Goal: Information Seeking & Learning: Find specific page/section

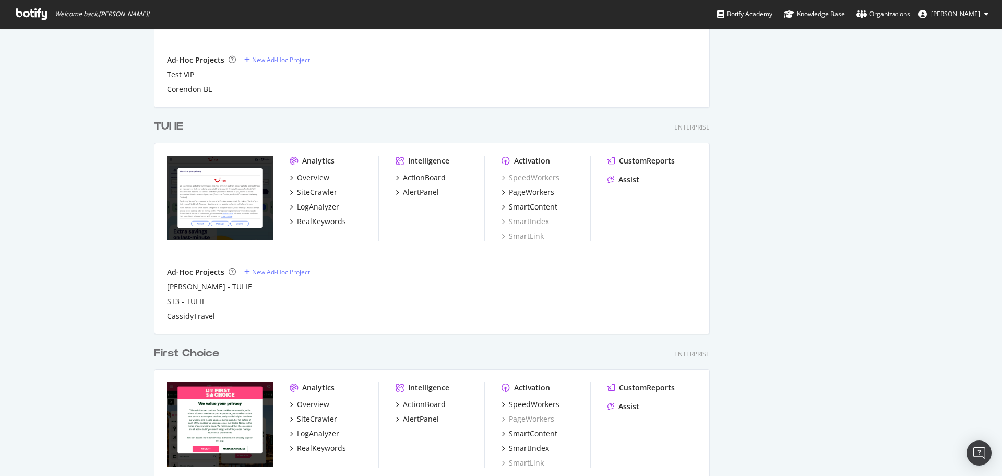
scroll to position [1366, 0]
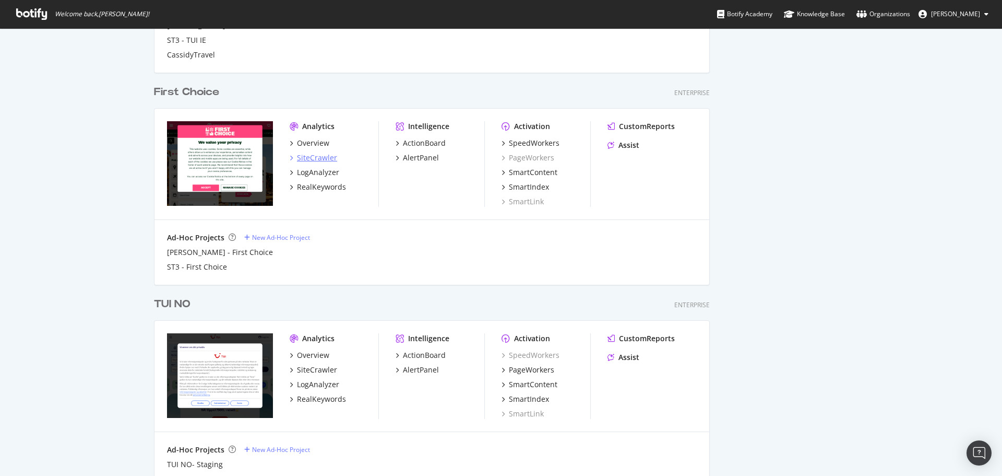
click at [323, 157] on div "SiteCrawler" at bounding box center [317, 157] width 40 height 10
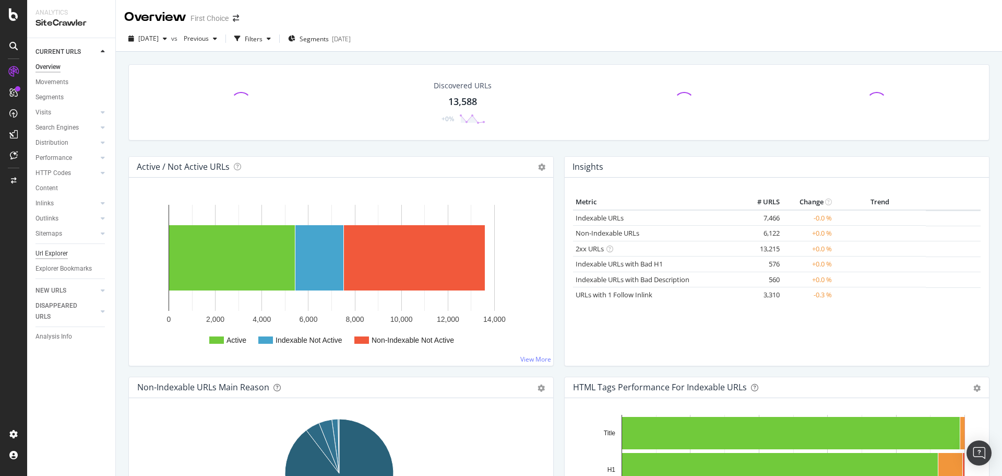
click at [61, 256] on div "Url Explorer" at bounding box center [51, 253] width 32 height 11
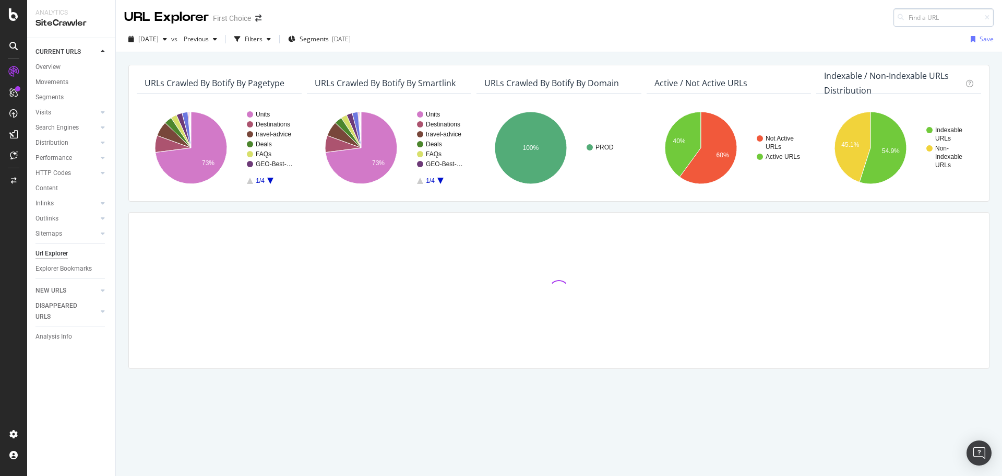
click at [929, 16] on input at bounding box center [944, 17] width 100 height 18
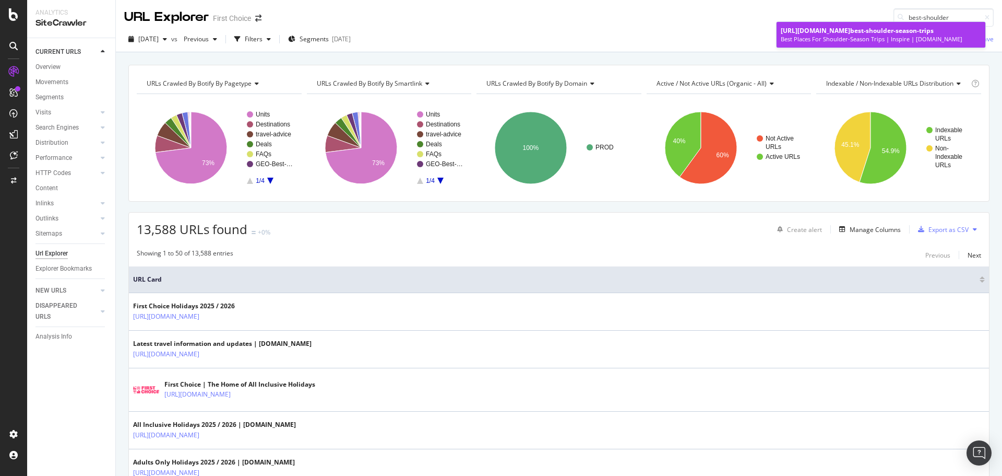
type input "best-shoulder"
click at [850, 30] on div "[URL][DOMAIN_NAME] best-shoulder -season-trips" at bounding box center [881, 30] width 200 height 9
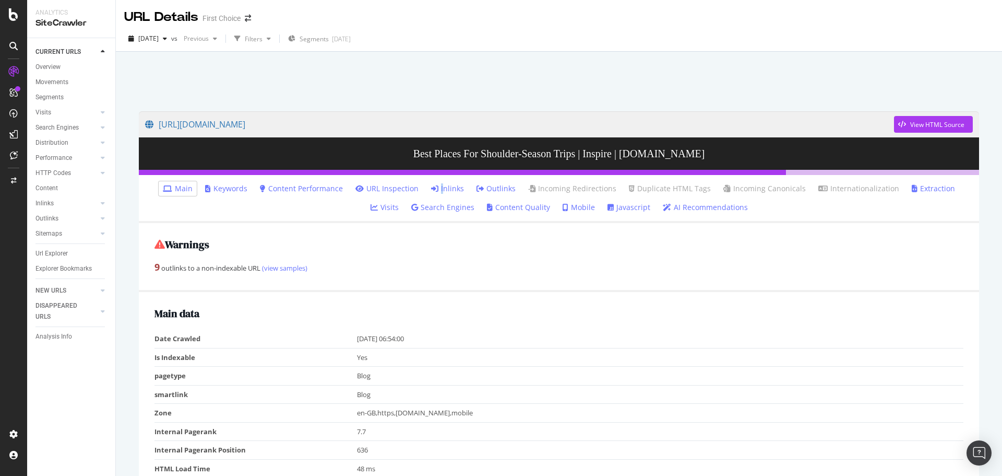
click at [431, 187] on link "Inlinks" at bounding box center [447, 188] width 33 height 10
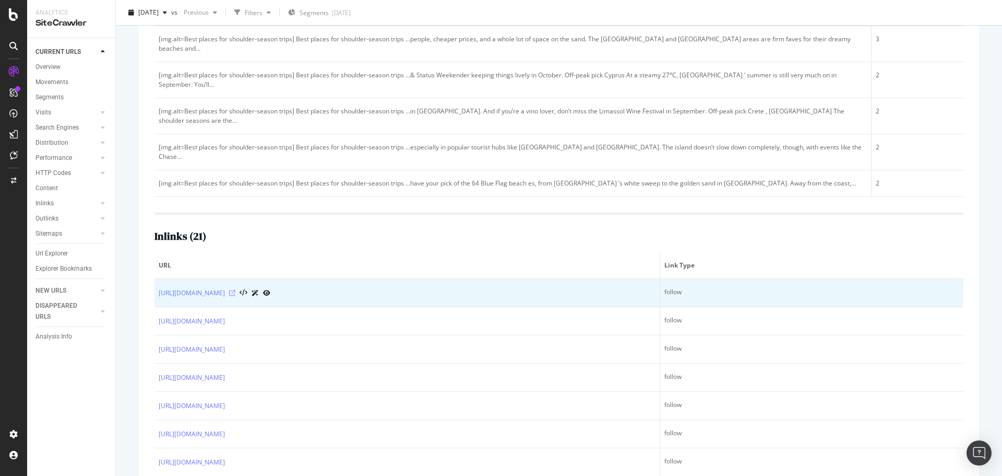
click at [235, 290] on icon at bounding box center [232, 293] width 6 height 6
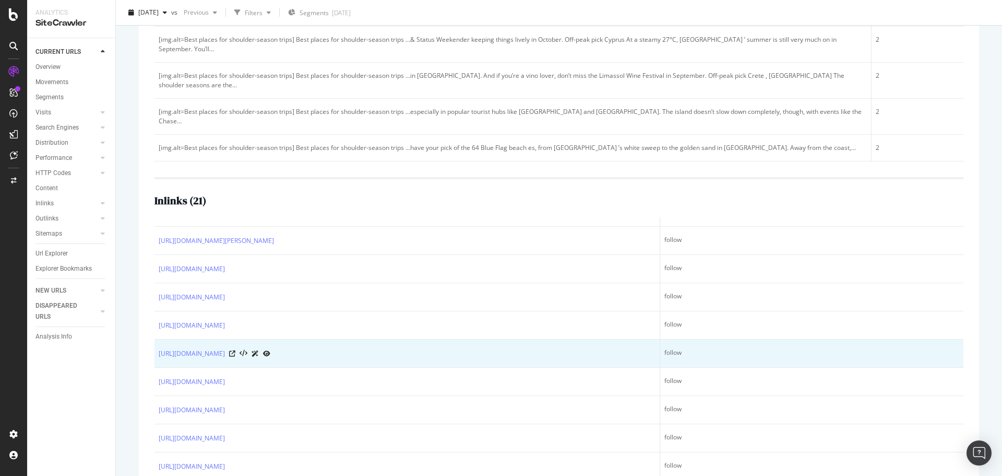
scroll to position [253, 0]
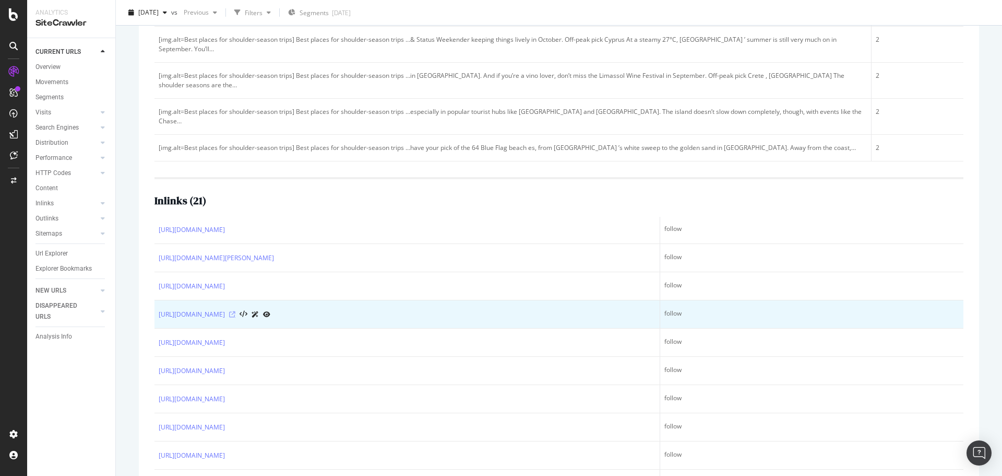
click at [235, 311] on icon at bounding box center [232, 314] width 6 height 6
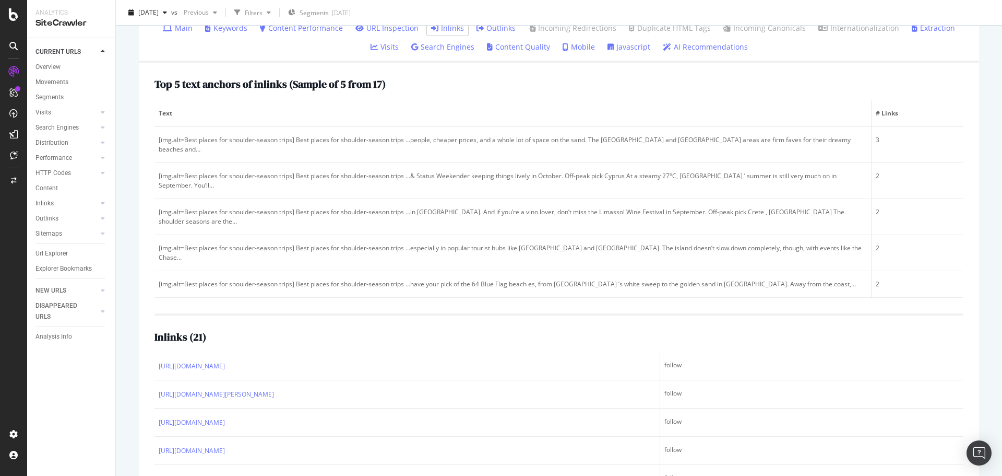
scroll to position [0, 0]
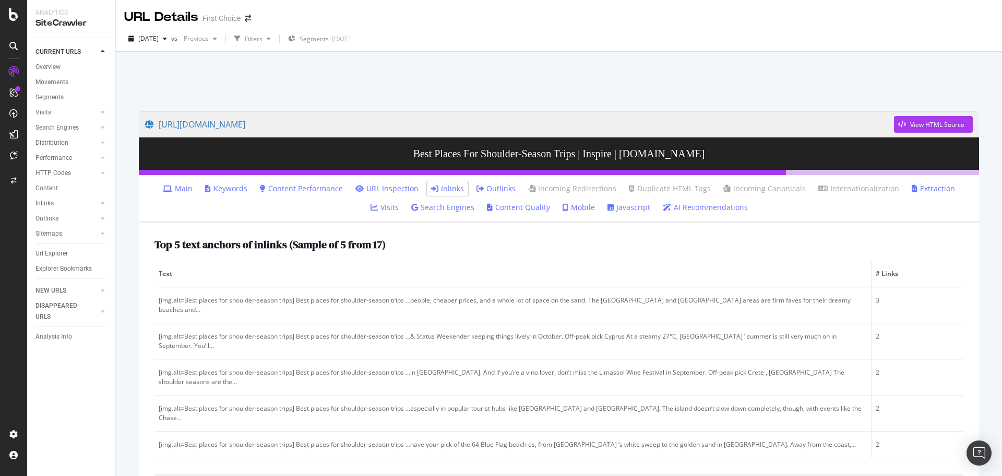
click at [18, 23] on div at bounding box center [13, 238] width 27 height 476
click at [15, 18] on icon at bounding box center [13, 14] width 9 height 13
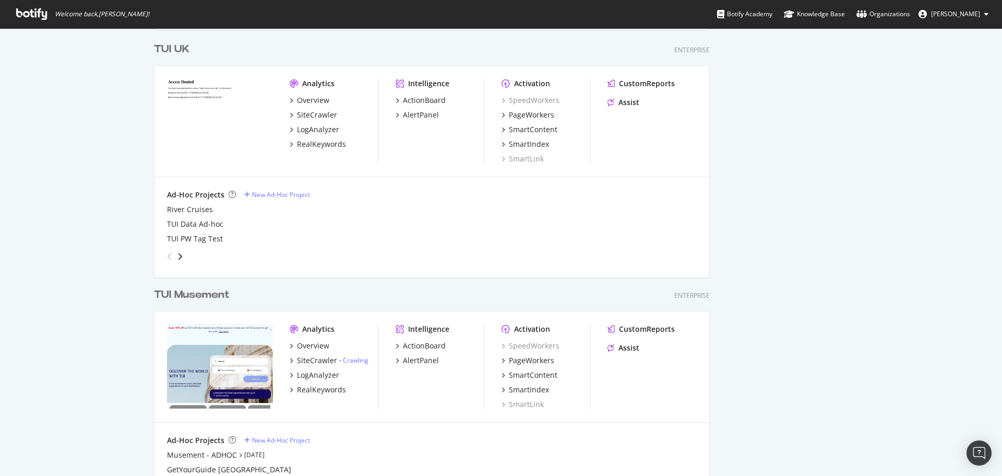
scroll to position [478, 0]
click at [321, 120] on div "SiteCrawler" at bounding box center [317, 116] width 40 height 10
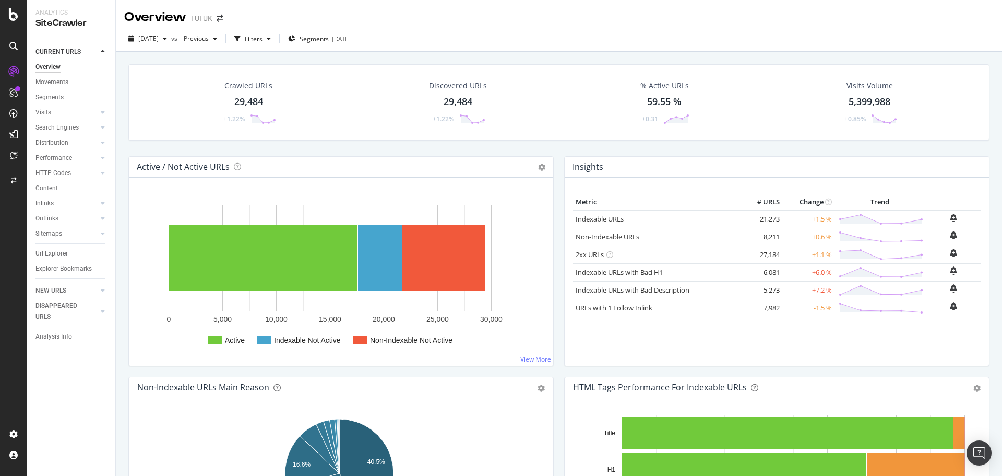
drag, startPoint x: 61, startPoint y: 251, endPoint x: 197, endPoint y: 26, distance: 262.9
click at [61, 251] on div "Url Explorer" at bounding box center [51, 253] width 32 height 11
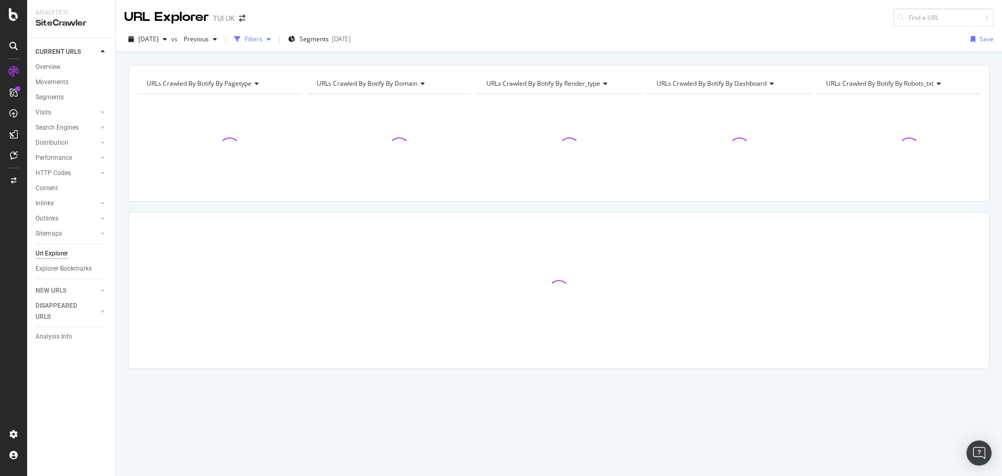
click at [275, 39] on div "button" at bounding box center [269, 39] width 13 height 6
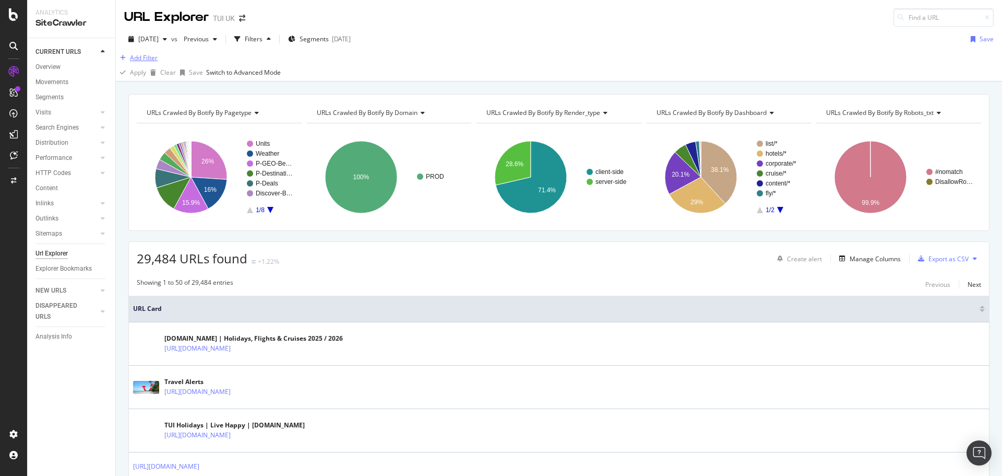
click at [158, 62] on div "Add Filter" at bounding box center [144, 57] width 28 height 9
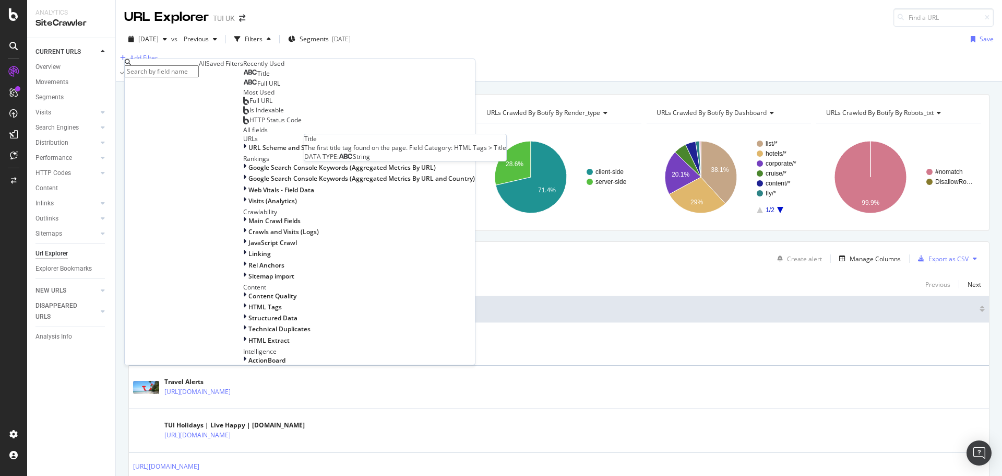
click at [243, 78] on div "Title" at bounding box center [256, 73] width 27 height 8
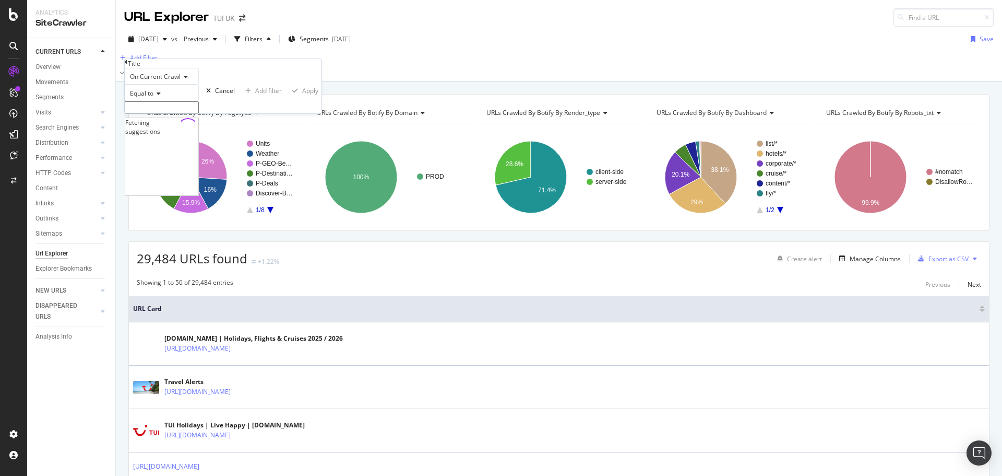
click at [173, 113] on input "text" at bounding box center [162, 107] width 74 height 12
click at [151, 98] on span "Equal to" at bounding box center [141, 93] width 23 height 9
click at [153, 177] on span "Contains" at bounding box center [141, 173] width 26 height 9
click at [186, 113] on input "text" at bounding box center [162, 107] width 74 height 12
type input "2024"
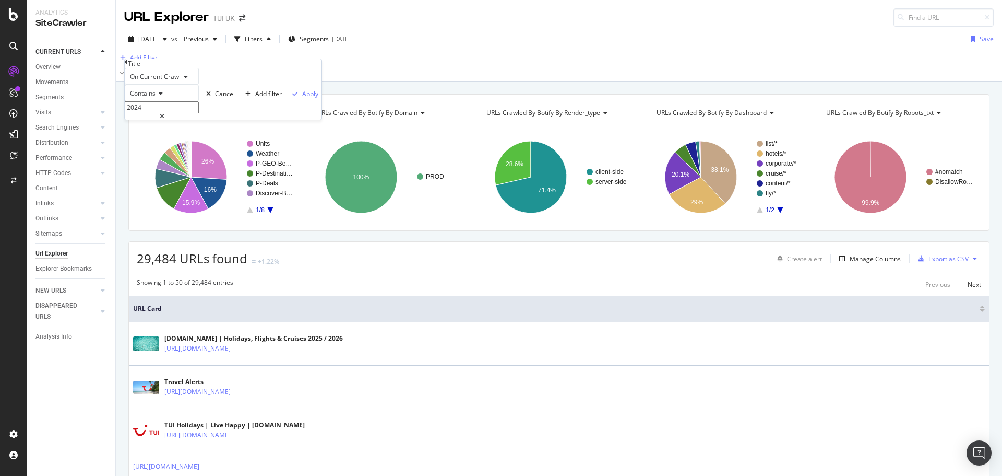
click at [302, 98] on div "Apply" at bounding box center [310, 93] width 16 height 9
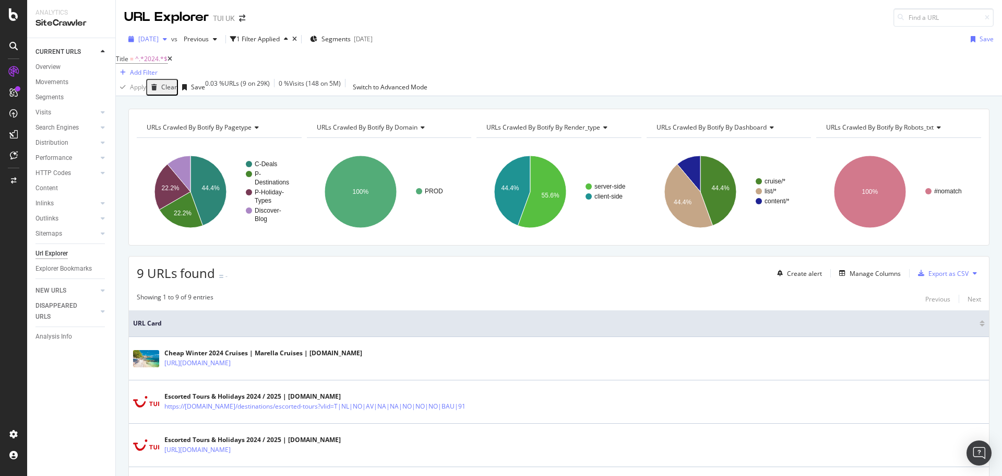
click at [159, 37] on span "[DATE]" at bounding box center [148, 38] width 20 height 9
click at [178, 94] on div "[DATE]" at bounding box center [166, 95] width 54 height 9
click at [171, 41] on div "button" at bounding box center [165, 39] width 13 height 6
click at [172, 109] on div "[DATE]" at bounding box center [166, 107] width 54 height 9
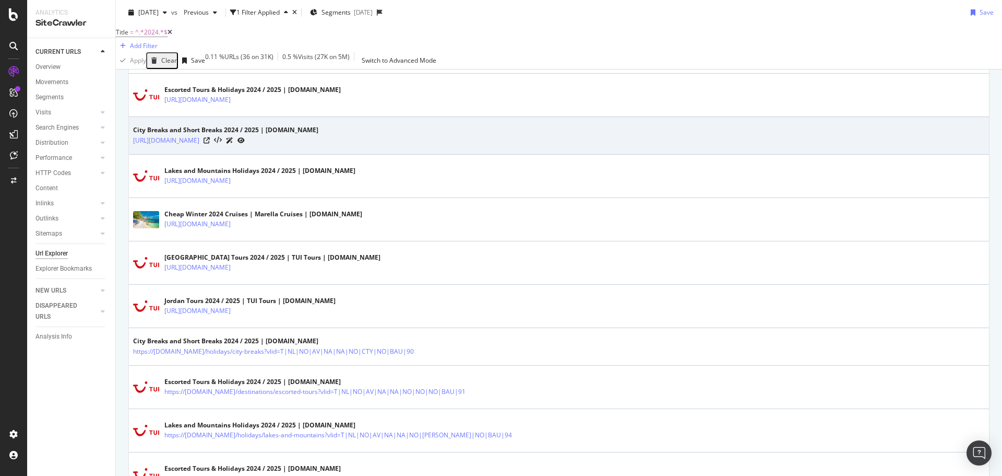
scroll to position [313, 0]
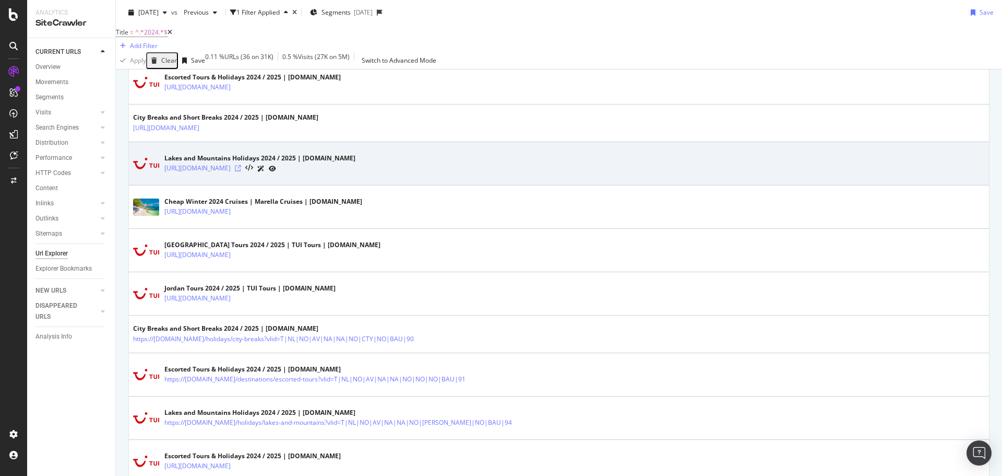
click at [241, 171] on icon at bounding box center [238, 168] width 6 height 6
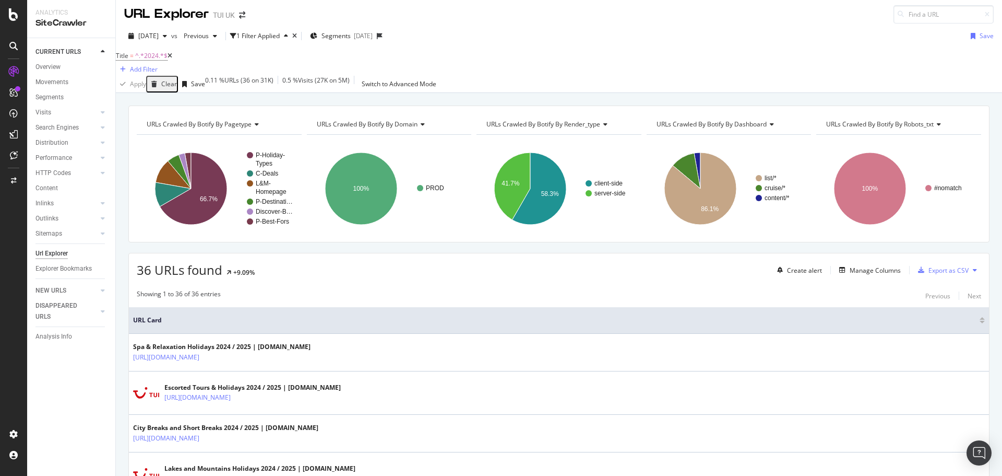
scroll to position [0, 0]
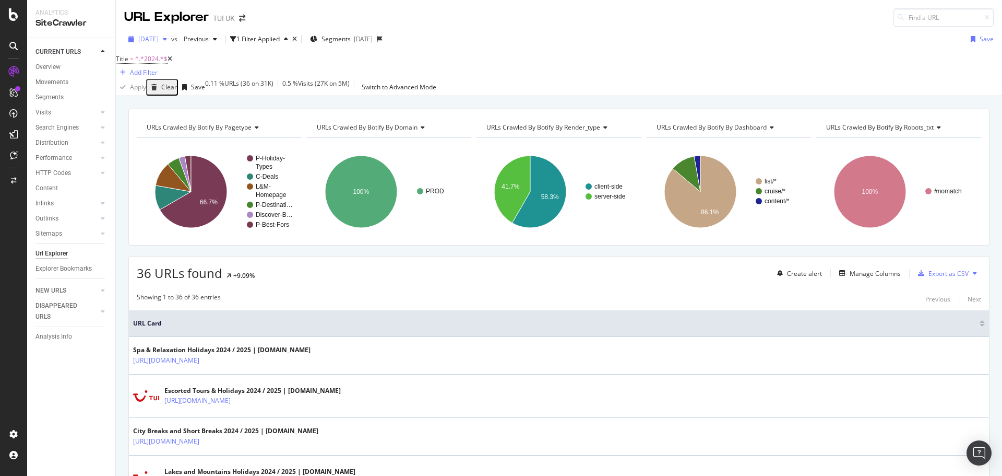
click at [171, 43] on div "[DATE]" at bounding box center [147, 39] width 47 height 16
click at [184, 117] on div "[DATE]" at bounding box center [166, 118] width 54 height 9
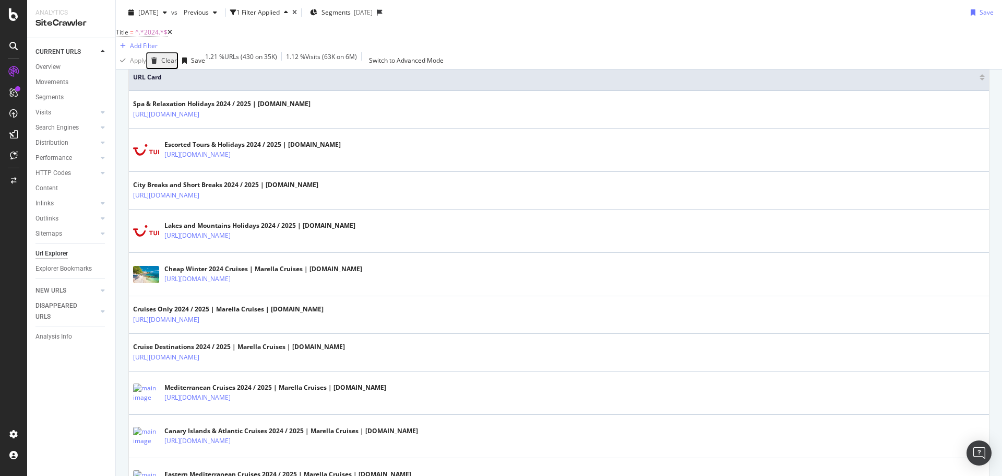
scroll to position [261, 0]
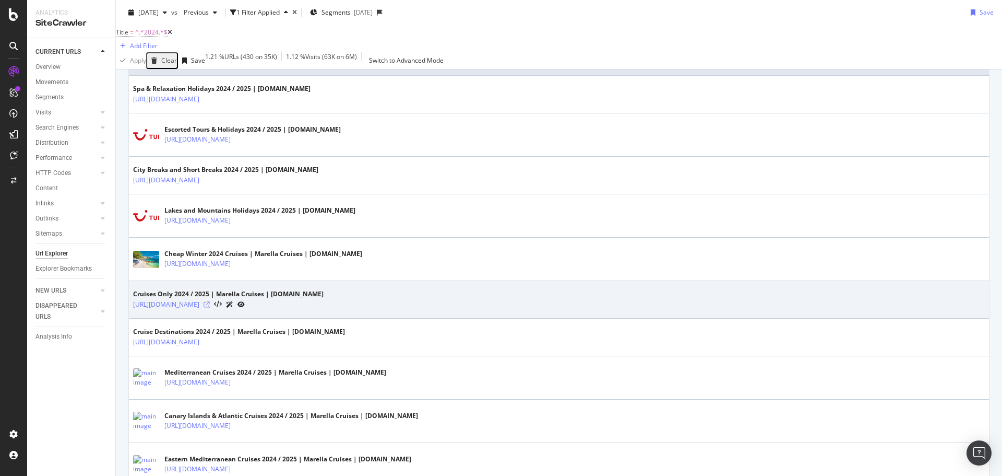
click at [210, 307] on icon at bounding box center [207, 304] width 6 height 6
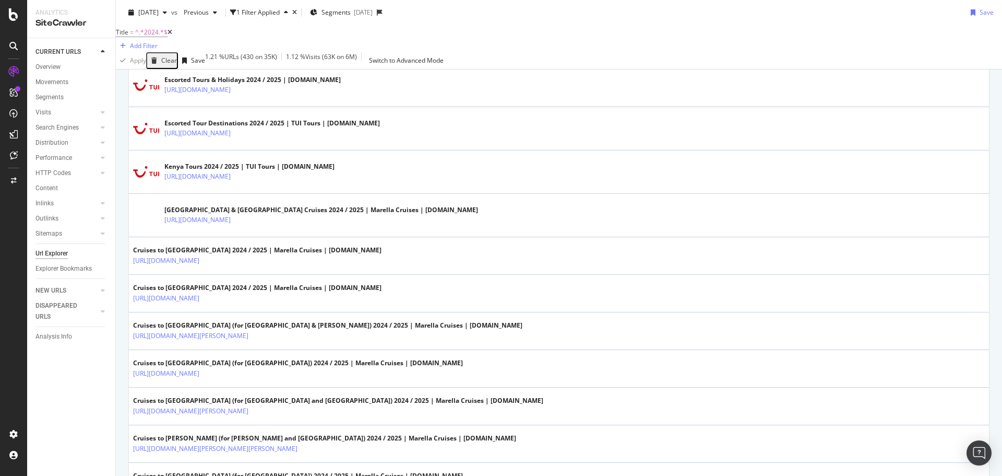
scroll to position [1409, 0]
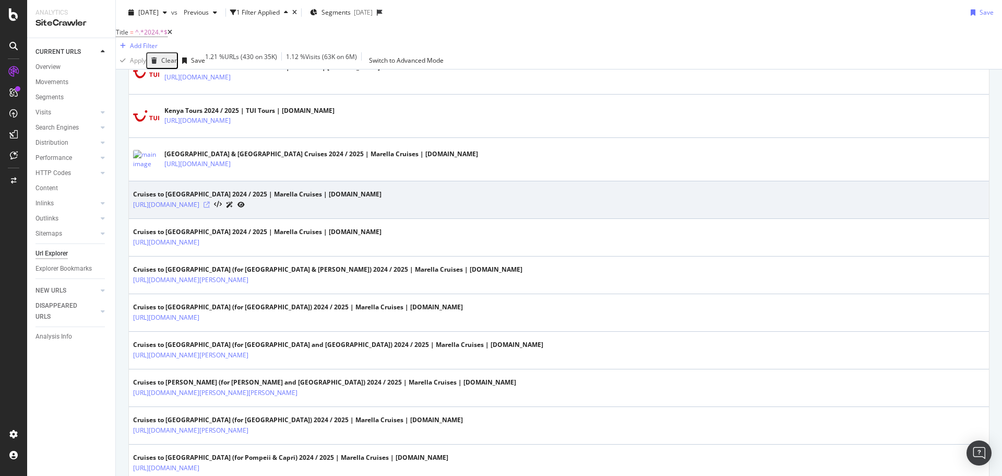
click at [210, 208] on icon at bounding box center [207, 205] width 6 height 6
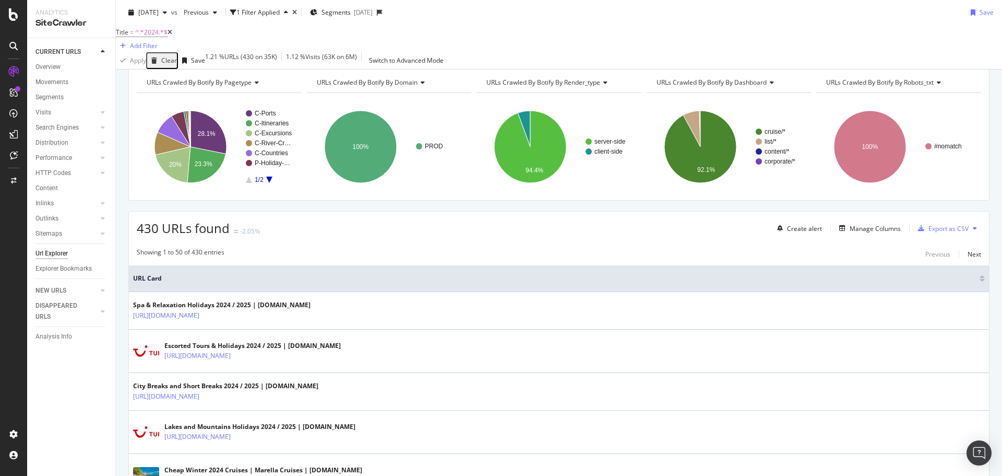
scroll to position [0, 0]
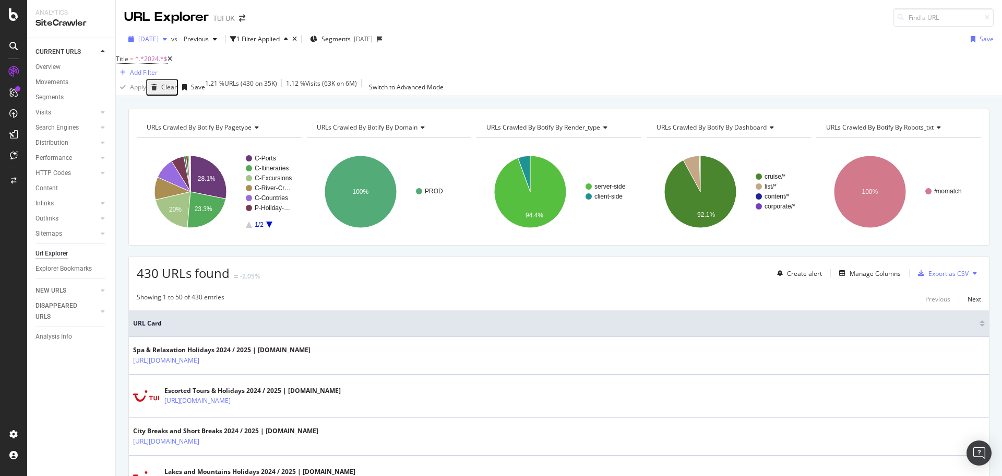
click at [159, 42] on span "[DATE]" at bounding box center [148, 38] width 20 height 9
click at [183, 103] on div "[DATE]" at bounding box center [166, 107] width 54 height 9
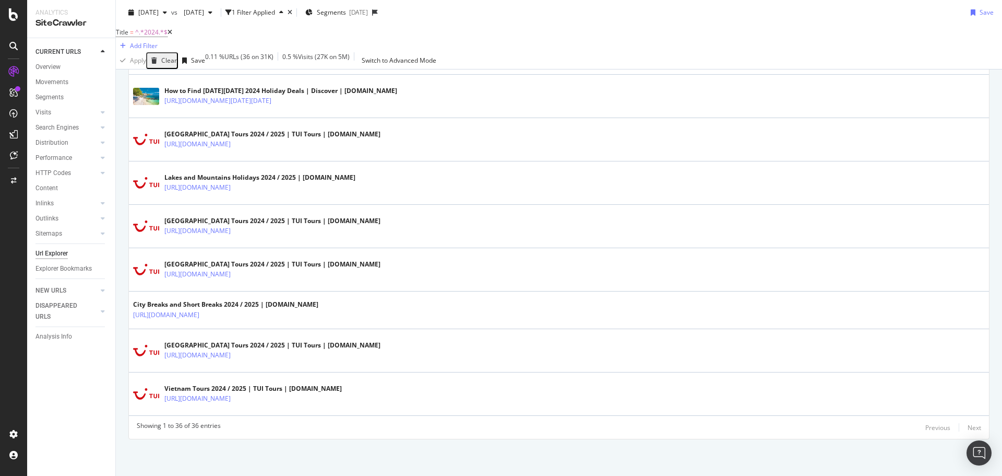
scroll to position [1202, 0]
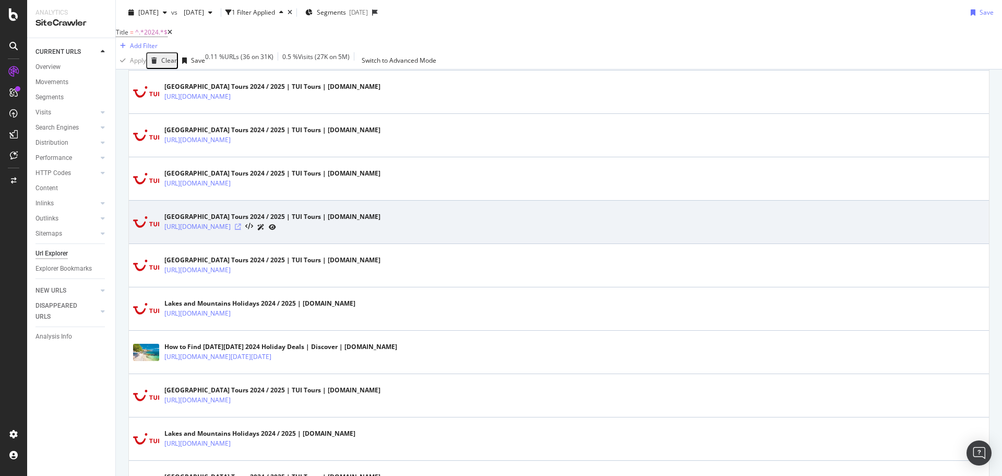
click at [241, 230] on icon at bounding box center [238, 226] width 6 height 6
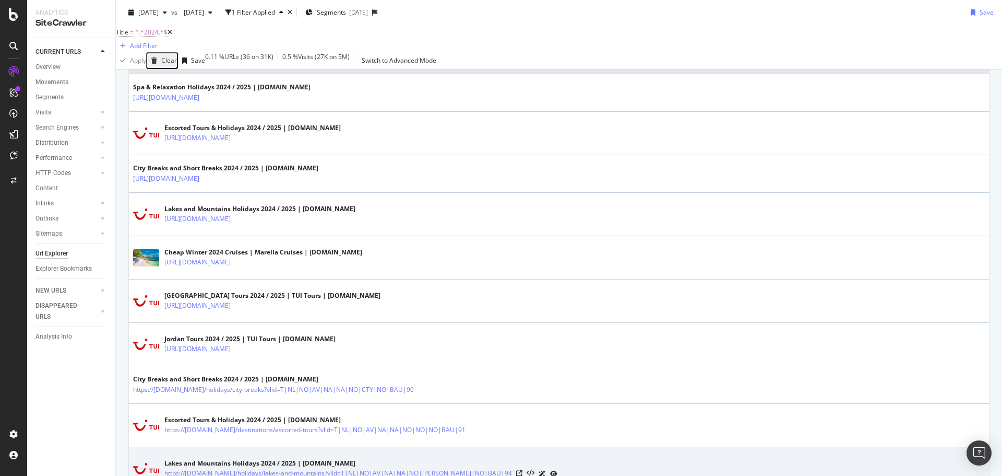
scroll to position [210, 0]
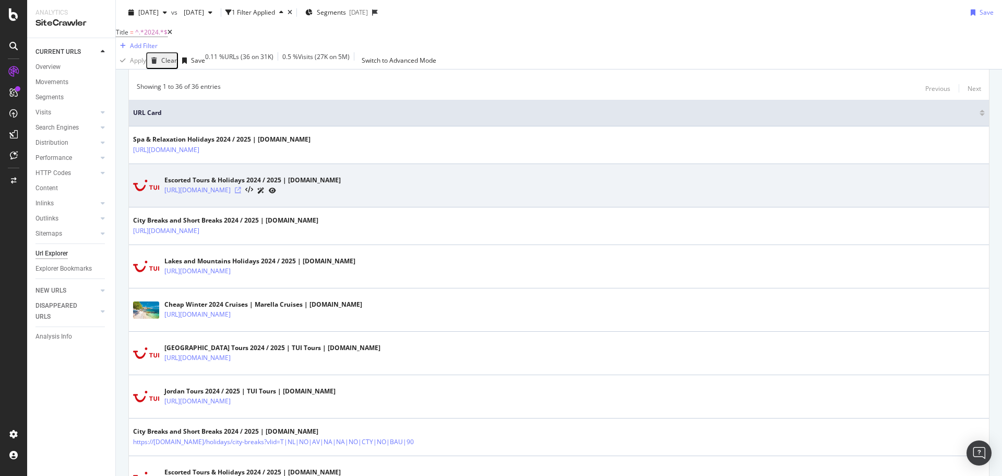
click at [241, 193] on icon at bounding box center [238, 190] width 6 height 6
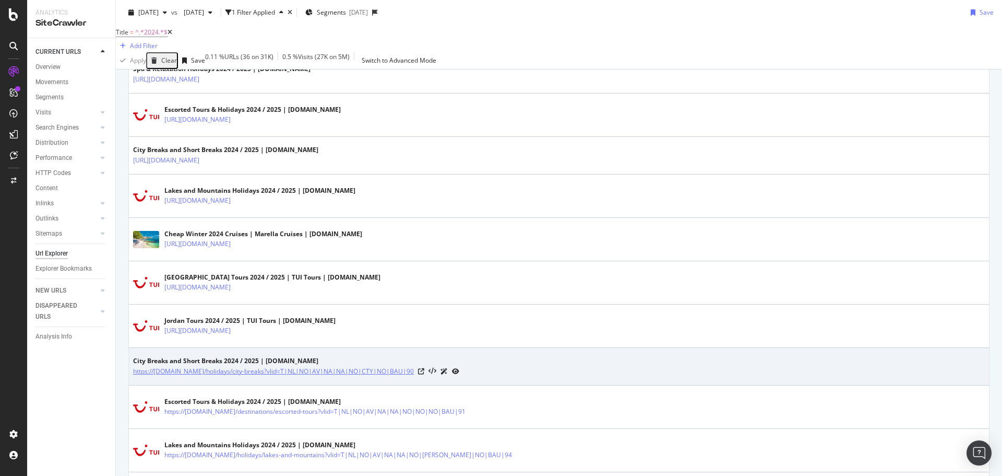
scroll to position [263, 0]
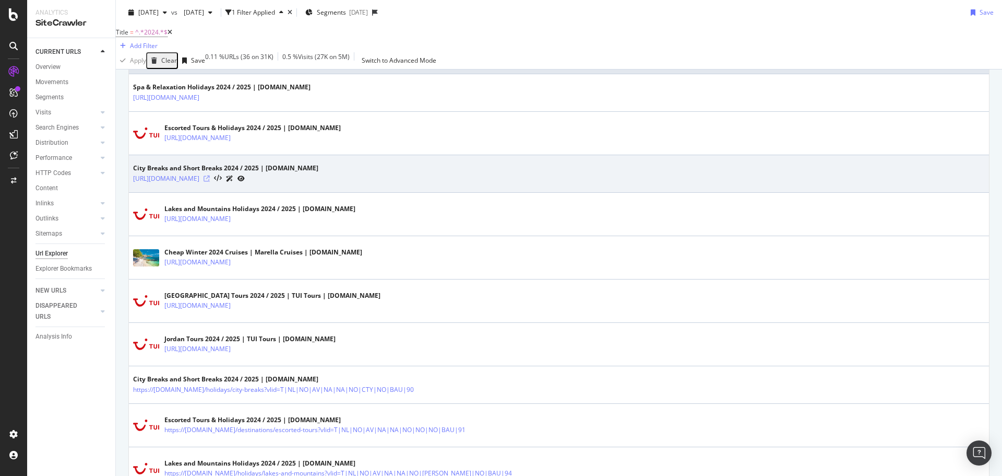
click at [210, 182] on icon at bounding box center [207, 178] width 6 height 6
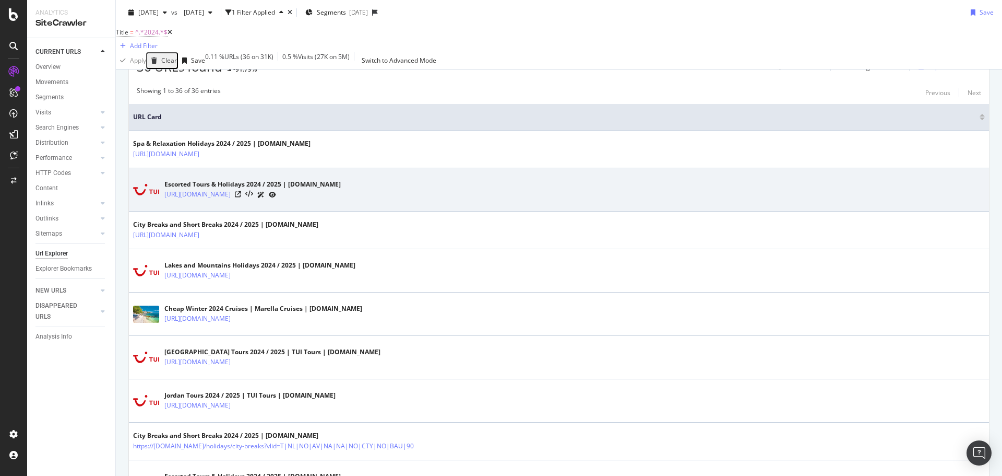
scroll to position [209, 0]
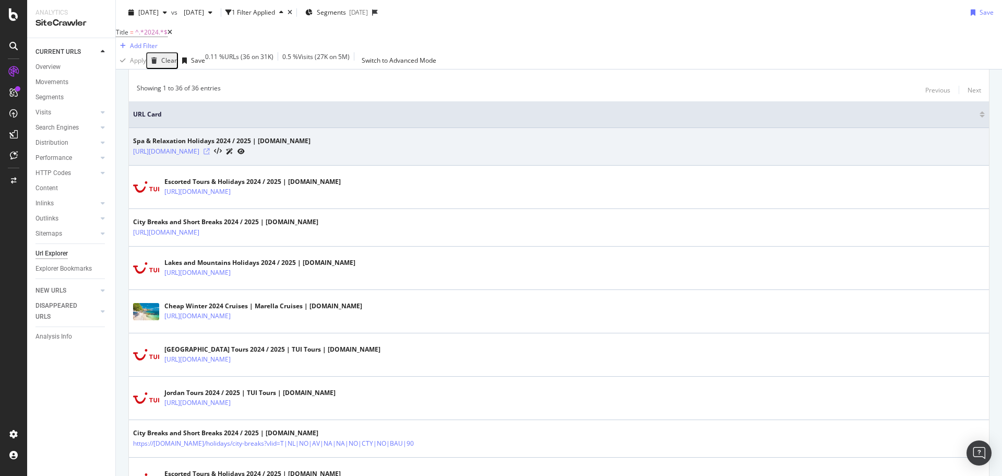
click at [210, 155] on icon at bounding box center [207, 151] width 6 height 6
